Goal: Task Accomplishment & Management: Manage account settings

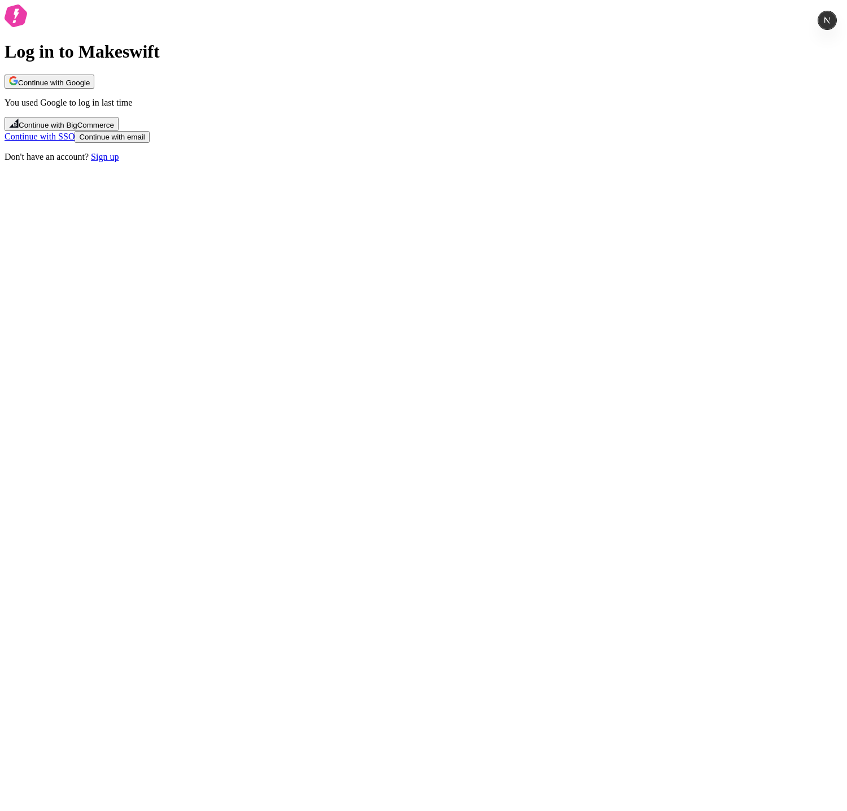
click at [90, 87] on span "Continue with Google" at bounding box center [54, 82] width 72 height 8
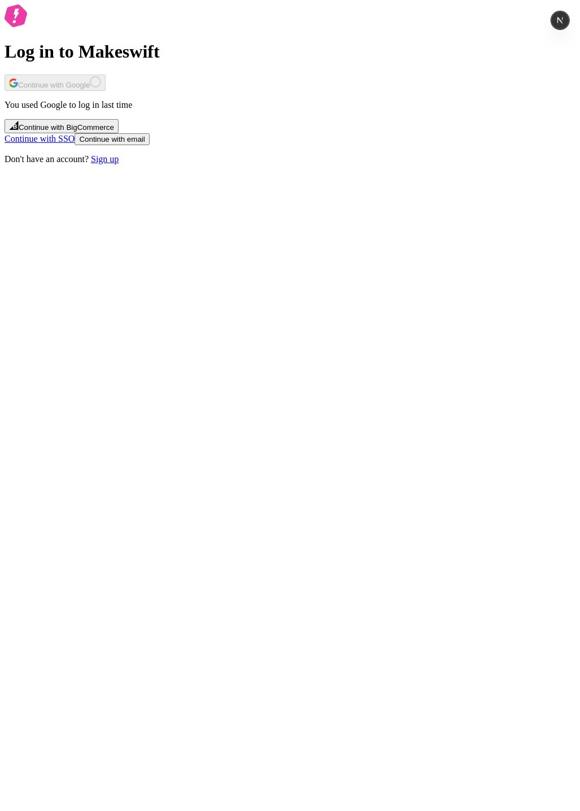
click at [466, 164] on div "Log in to Makeswift Continue with Google You used Google to log in last time Co…" at bounding box center [290, 85] width 571 height 160
click at [465, 164] on div "Log in to Makeswift Continue with Google You used Google to log in last time Co…" at bounding box center [290, 85] width 571 height 160
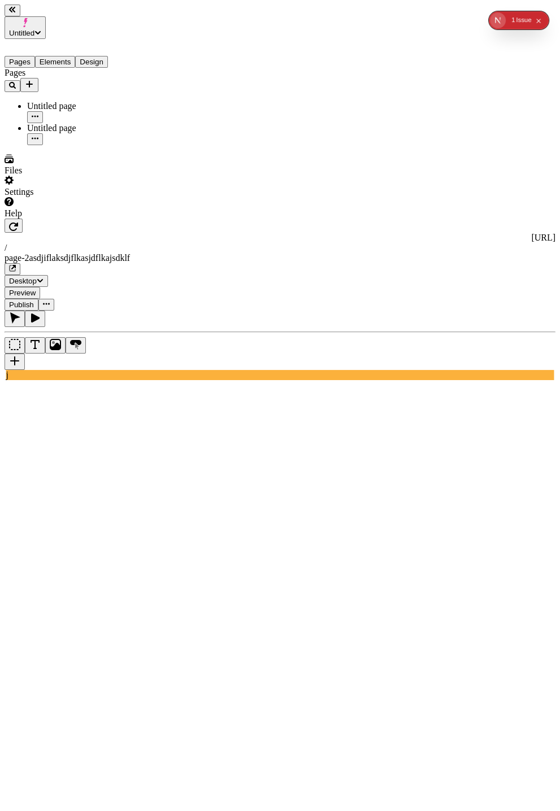
click at [42, 197] on div "Settings" at bounding box center [73, 186] width 136 height 21
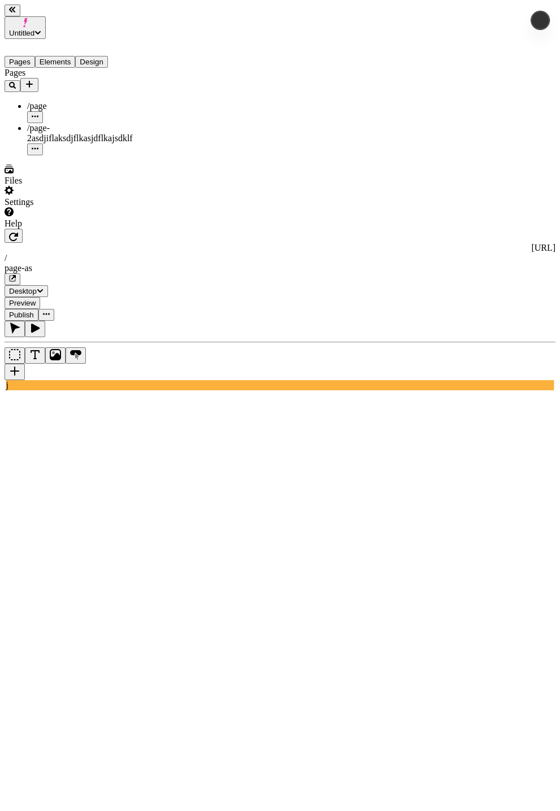
type input "/page-asasdf"
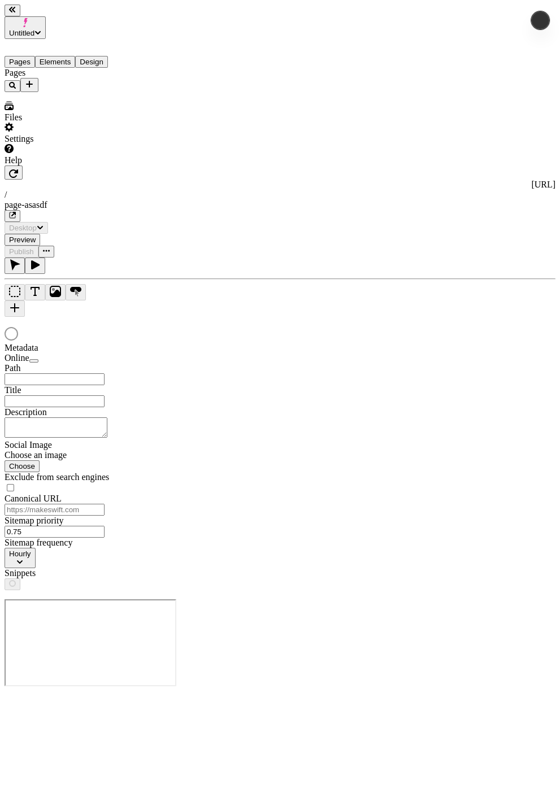
type input "/page-asasdf"
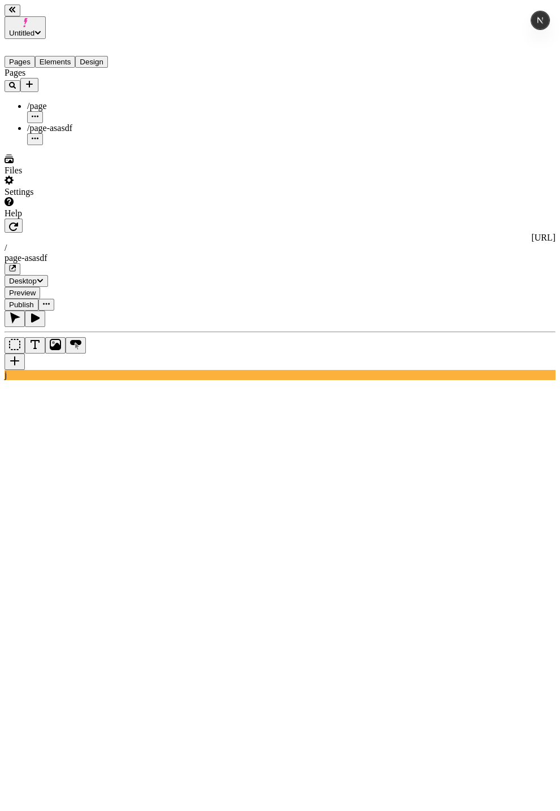
click at [38, 137] on icon "button" at bounding box center [35, 138] width 7 height 2
click at [162, 129] on span "Edit URL" at bounding box center [144, 134] width 36 height 10
type input "ajsdlfkjasdklfjasdklfjasdklfajsdlkf"
click at [126, 136] on button "Save" at bounding box center [139, 142] width 26 height 12
type input "/ajsdlfkjasdklfjasdklfjasdklfajsdlkf"
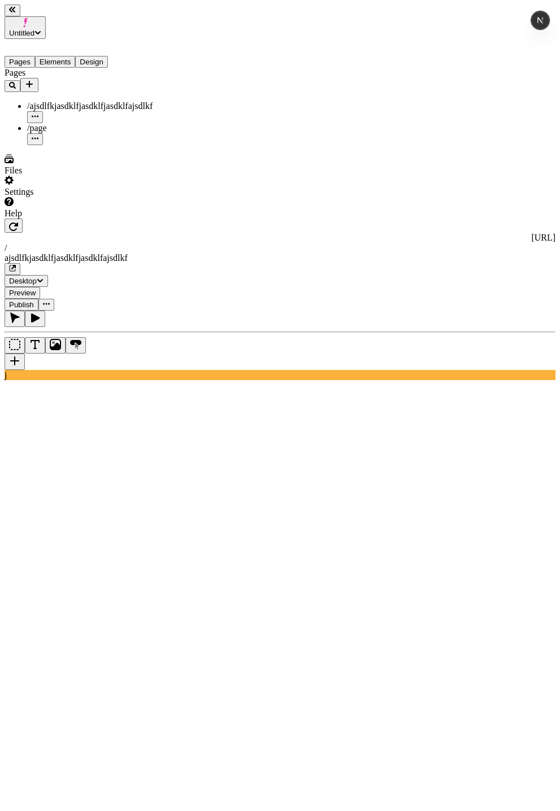
drag, startPoint x: 104, startPoint y: 125, endPoint x: 102, endPoint y: 145, distance: 20.0
click at [104, 128] on div "Pages /ajsdlfkjasdklfjasdklfjasdklfajsdlkf /page" at bounding box center [73, 106] width 136 height 77
click at [34, 29] on span "Untitled" at bounding box center [21, 33] width 25 height 8
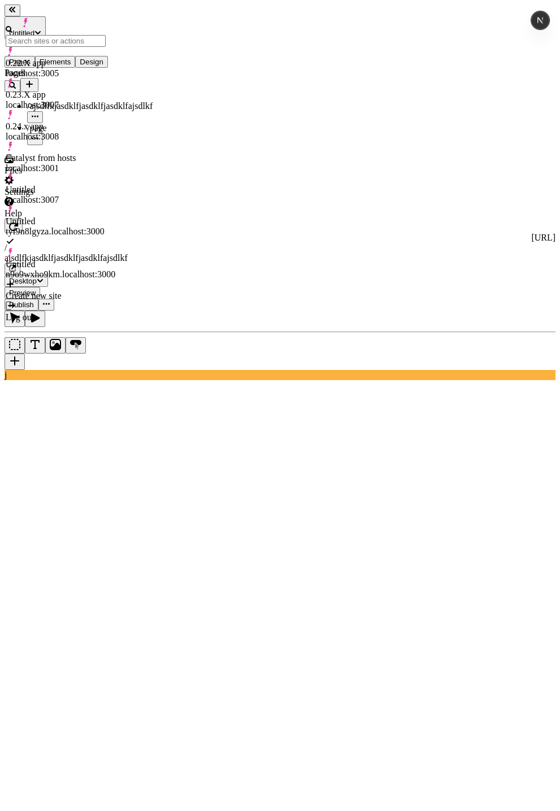
click at [82, 121] on div "0.24.x app localhost:3008" at bounding box center [61, 131] width 110 height 20
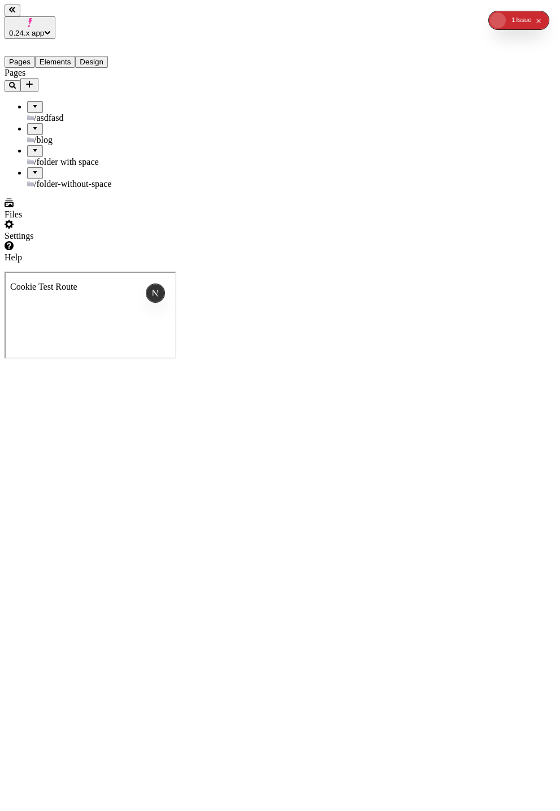
click at [95, 101] on div "/asdfasd" at bounding box center [83, 112] width 112 height 22
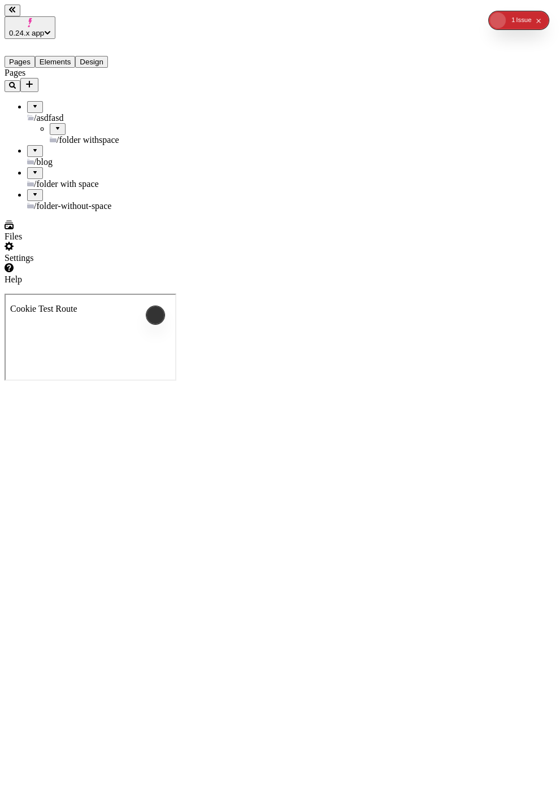
click at [89, 135] on span "/folder withspace" at bounding box center [87, 140] width 63 height 10
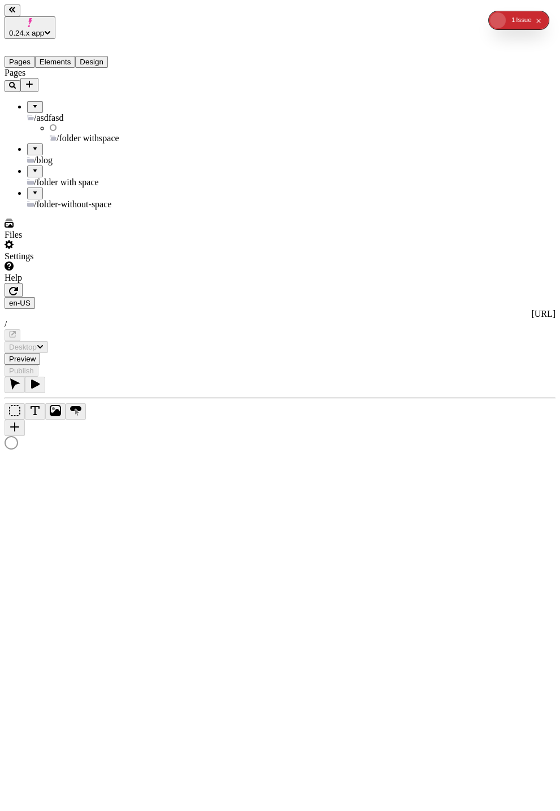
type input "/folder-without-space/okomkajsdfkajsdf"
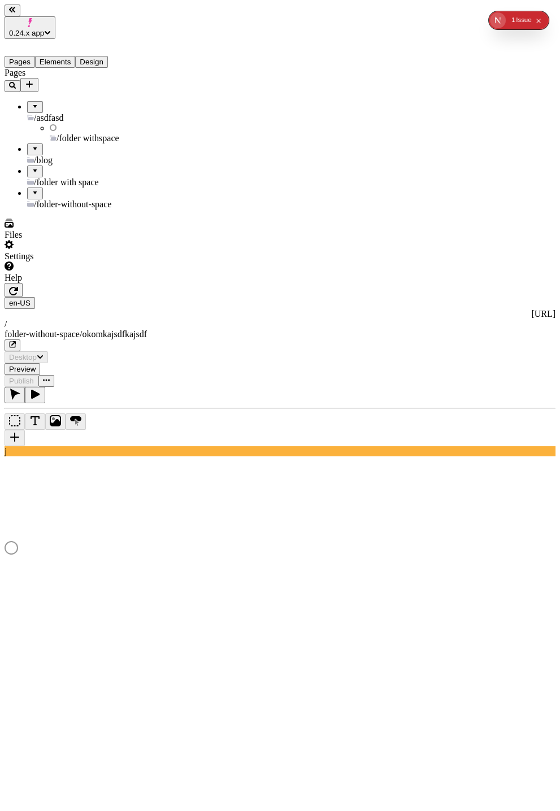
click at [69, 143] on div "/blog" at bounding box center [83, 154] width 112 height 22
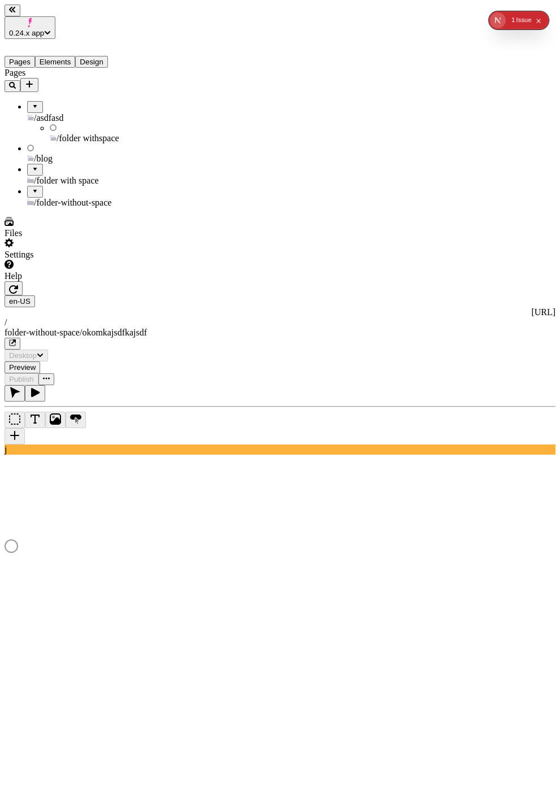
click at [82, 176] on span "/folder with space" at bounding box center [66, 181] width 65 height 10
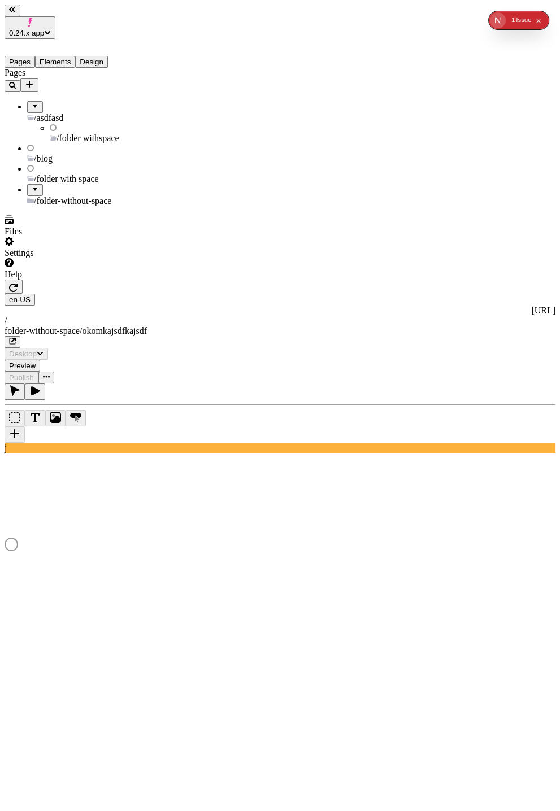
click at [78, 174] on span "/folder with space" at bounding box center [66, 179] width 65 height 10
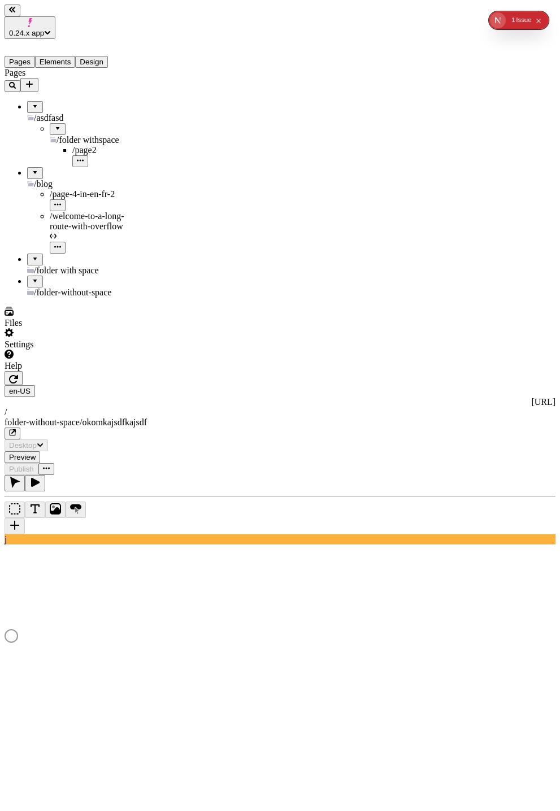
click at [78, 276] on div "/folder-without-space" at bounding box center [83, 287] width 112 height 22
click at [73, 265] on span "/folder with space" at bounding box center [66, 270] width 65 height 10
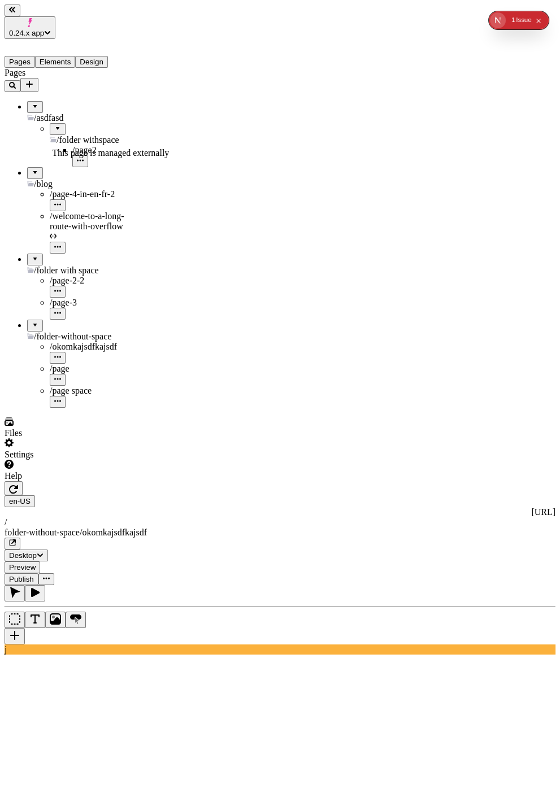
click at [83, 211] on span "/welcome-to-a-long-route-with-overflow" at bounding box center [87, 221] width 75 height 20
